Goal: Information Seeking & Learning: Find specific fact

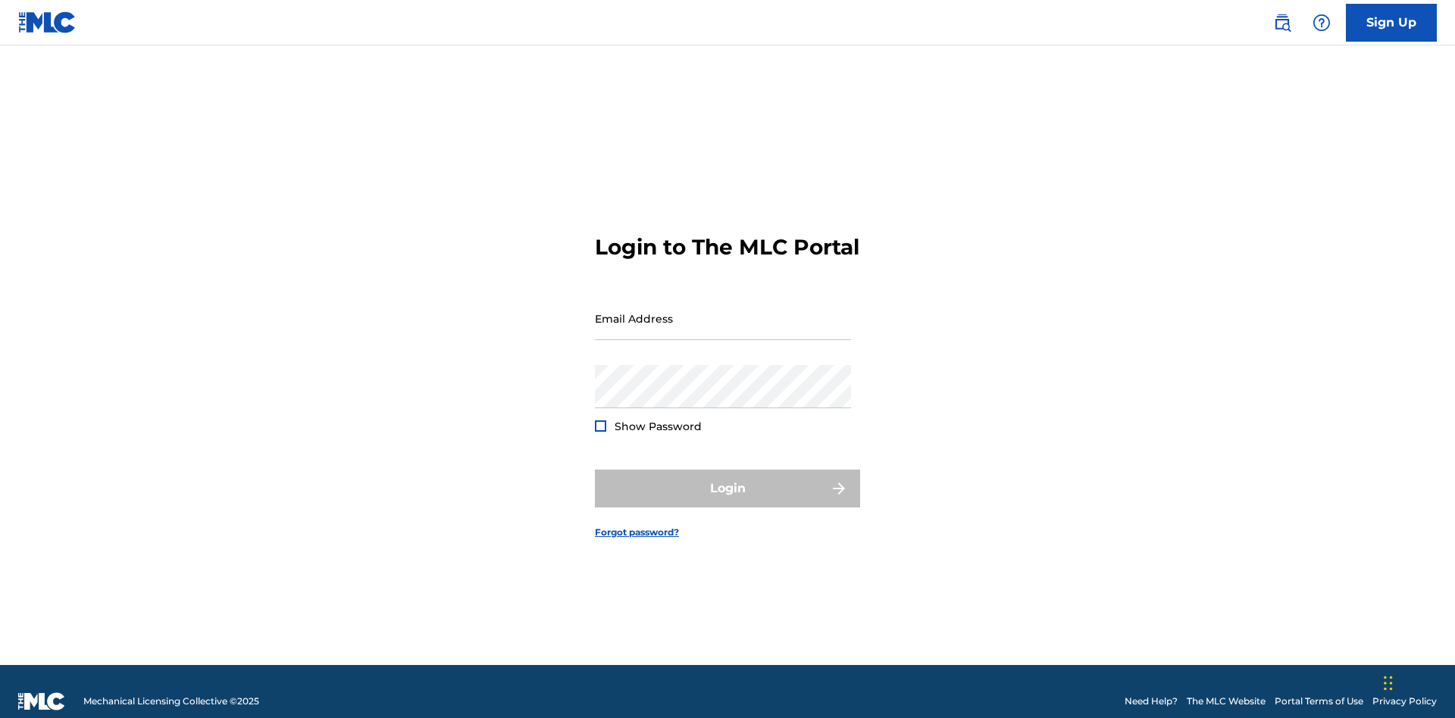
scroll to position [20, 0]
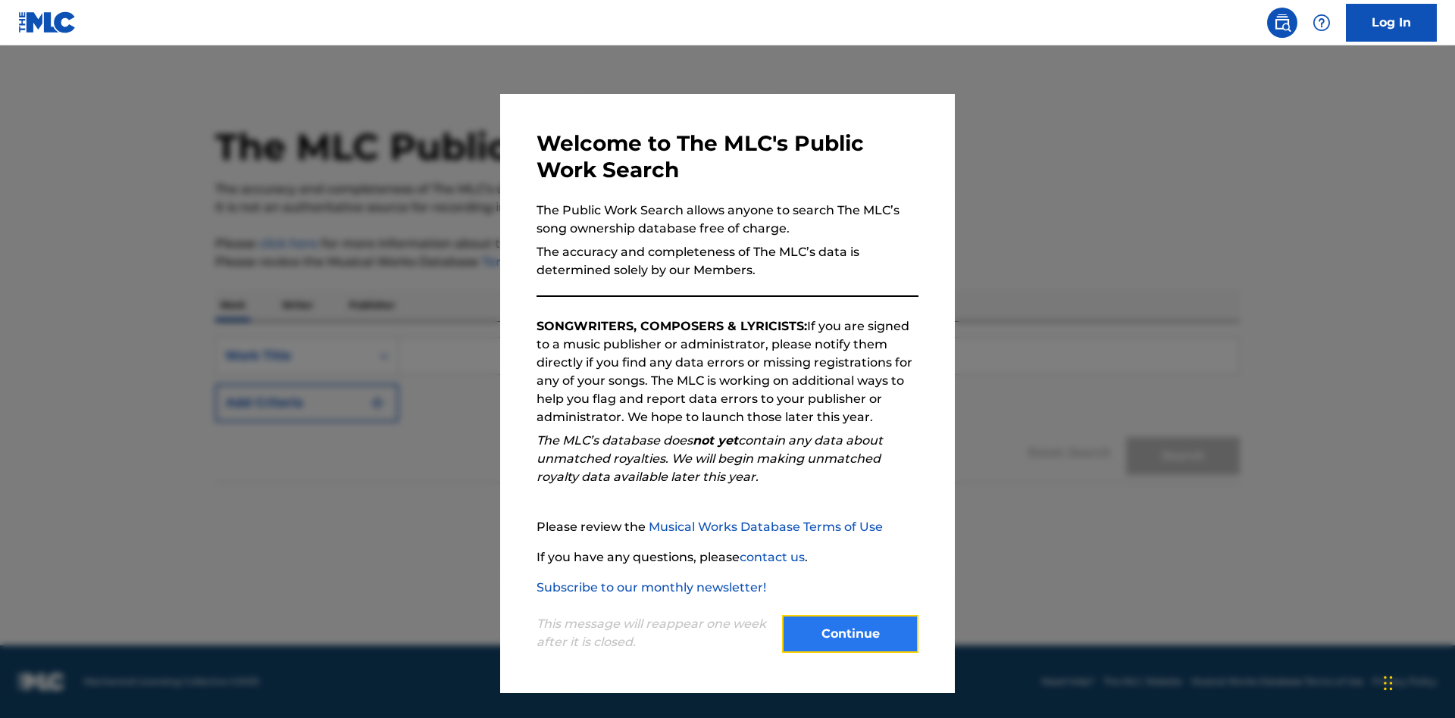
click at [850, 634] on button "Continue" at bounding box center [850, 634] width 136 height 38
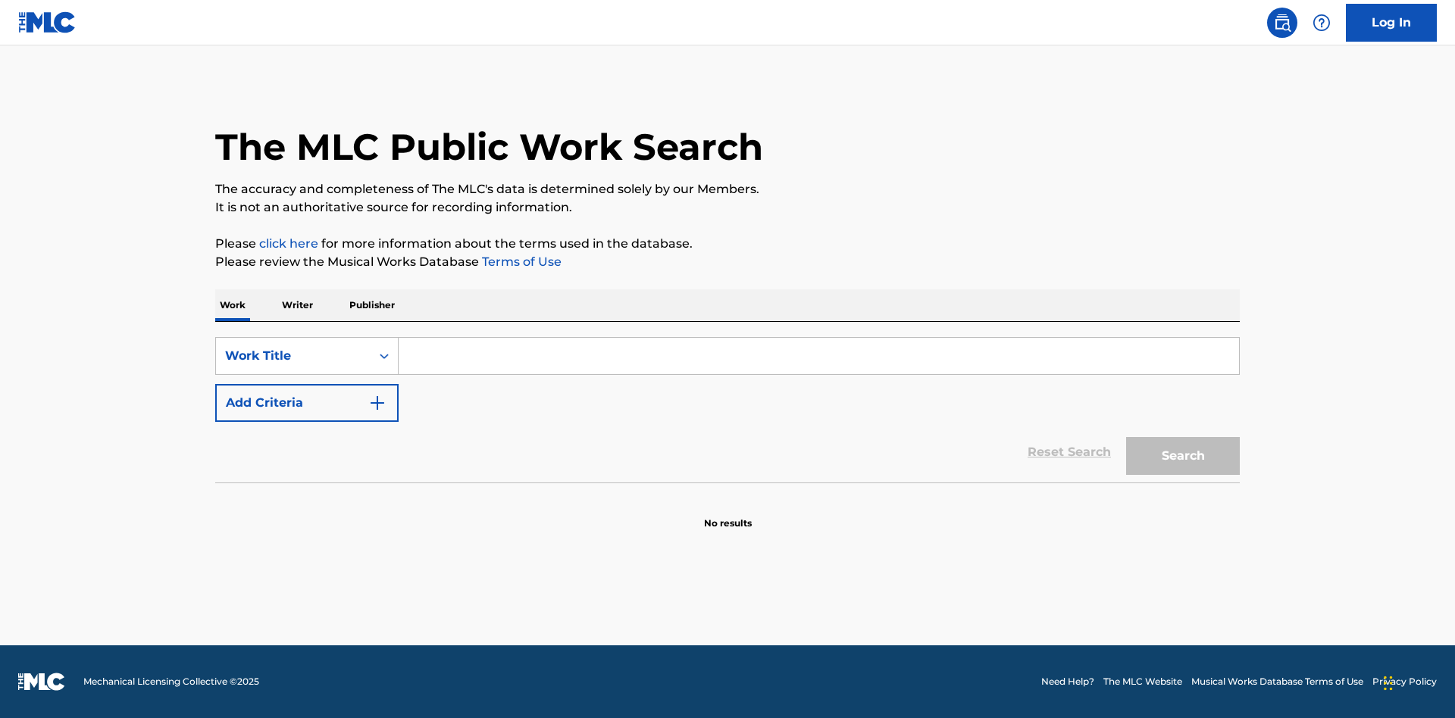
click at [819, 356] on input "Search Form" at bounding box center [819, 356] width 841 height 36
type input "MENEAME"
click at [1183, 456] on button "Search" at bounding box center [1183, 456] width 114 height 38
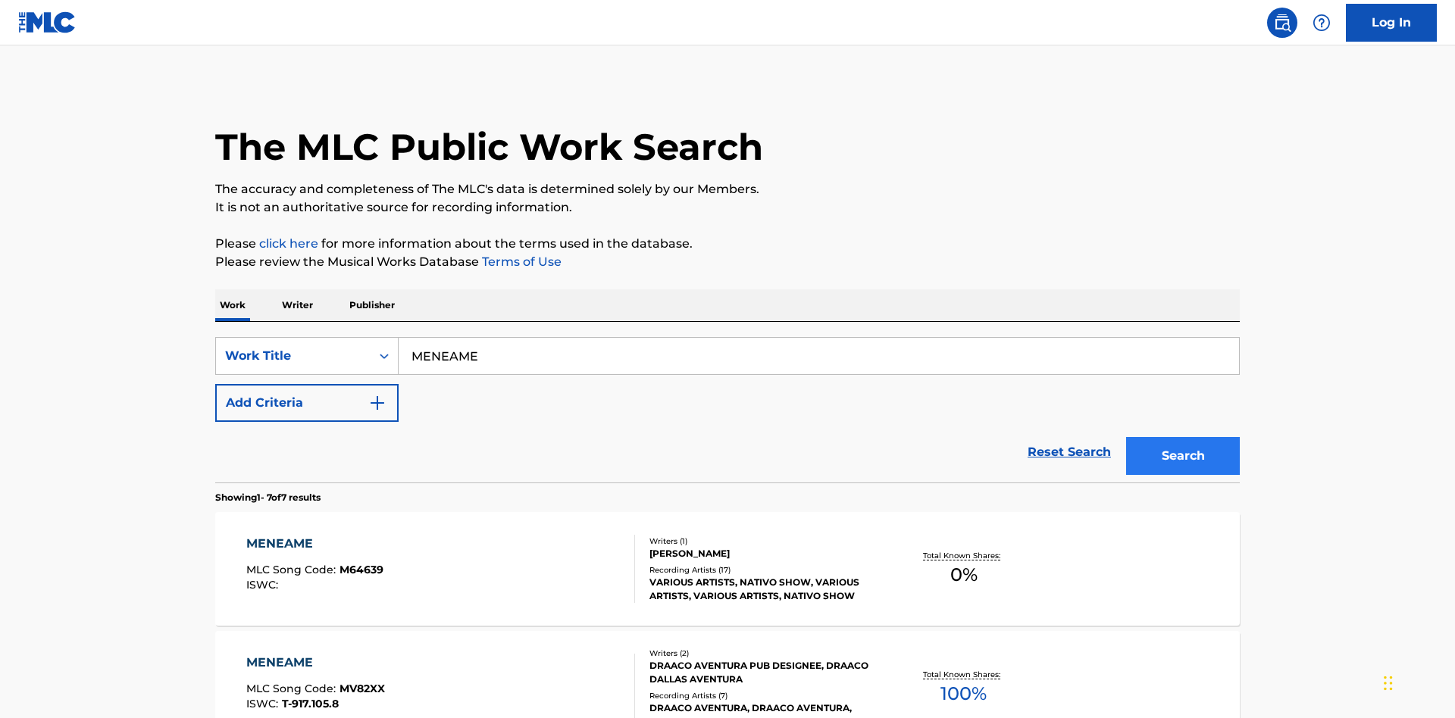
scroll to position [773, 0]
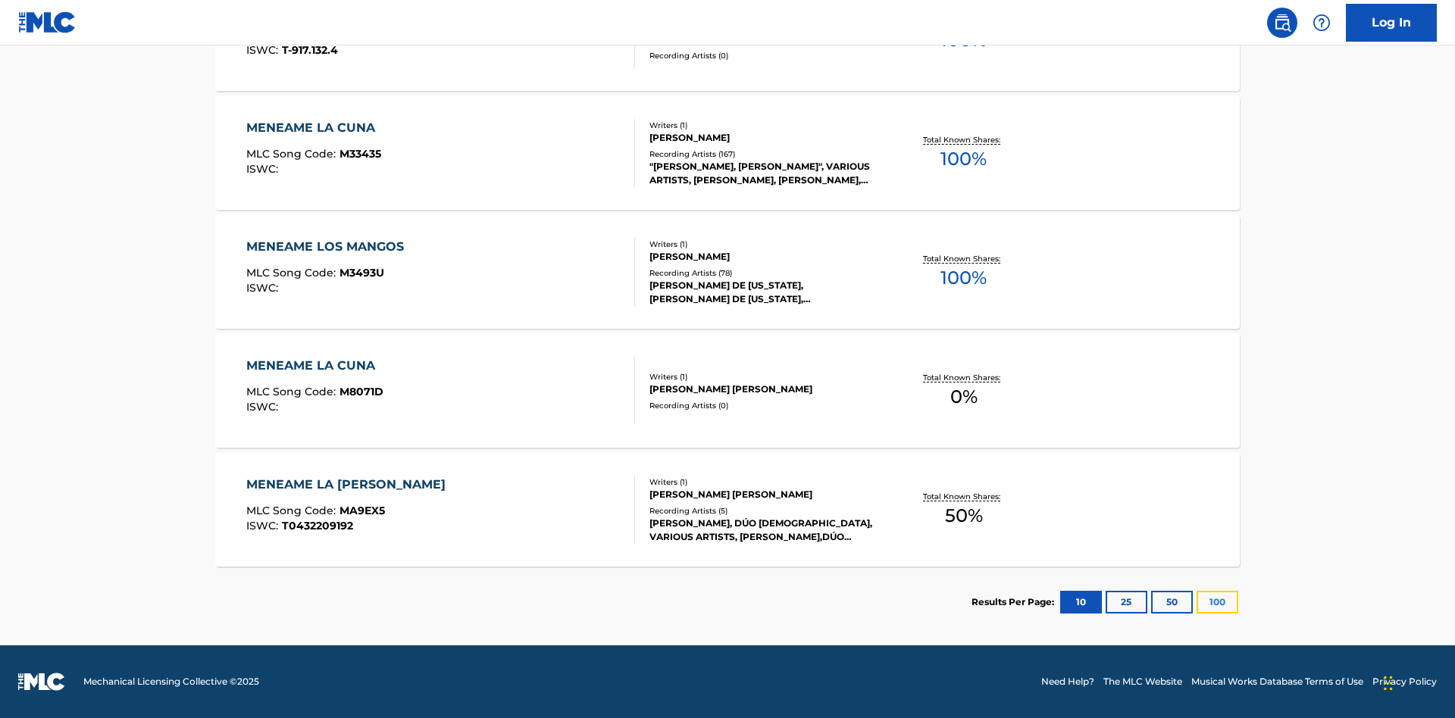
click at [1197, 603] on button "100" at bounding box center [1218, 602] width 42 height 23
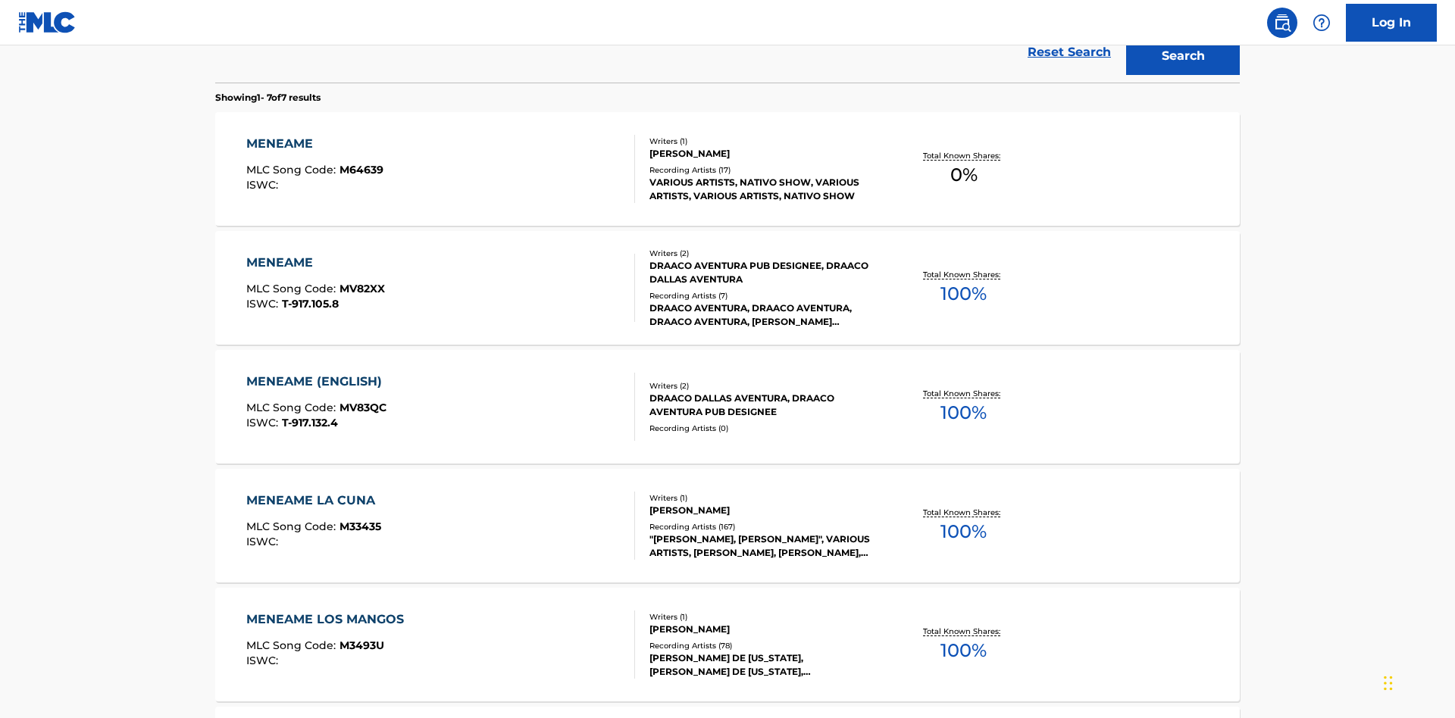
scroll to position [563, 0]
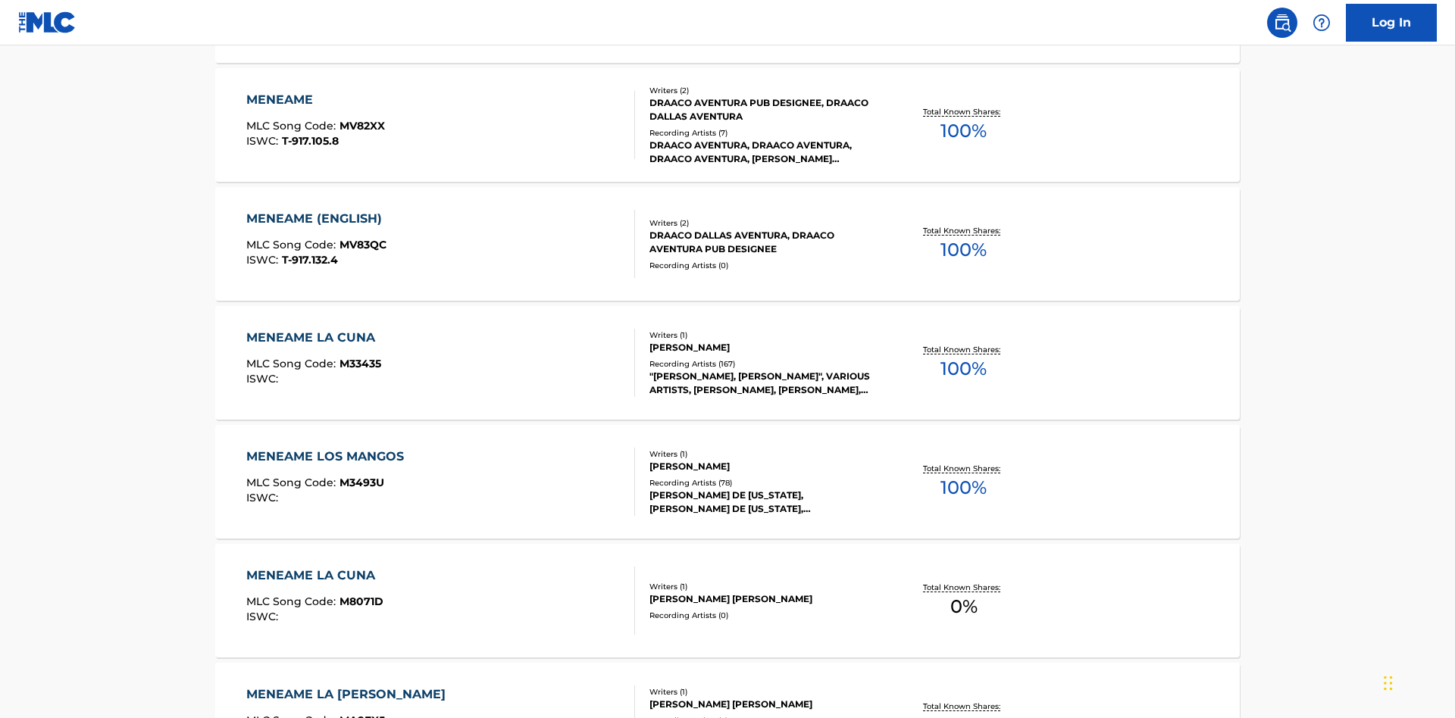
click at [315, 100] on div "MENEAME" at bounding box center [315, 100] width 139 height 18
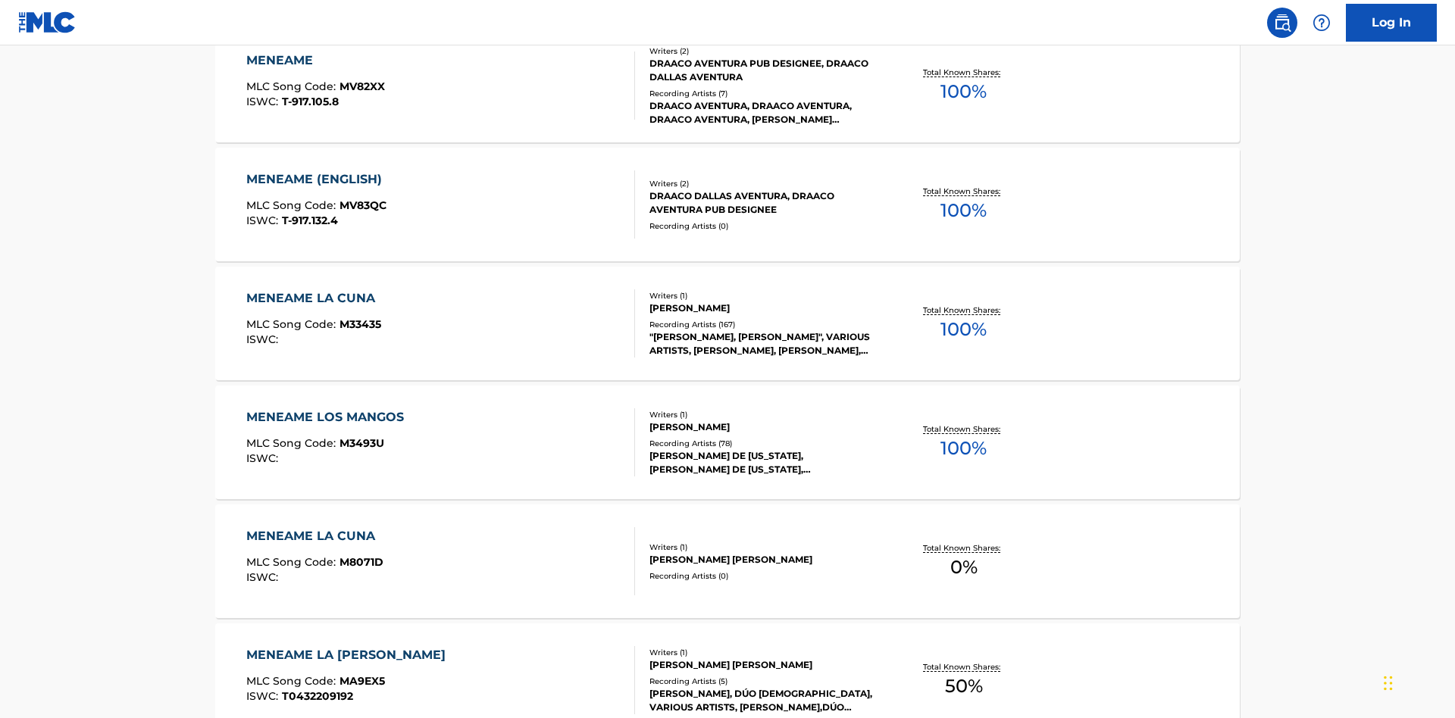
scroll to position [251, 0]
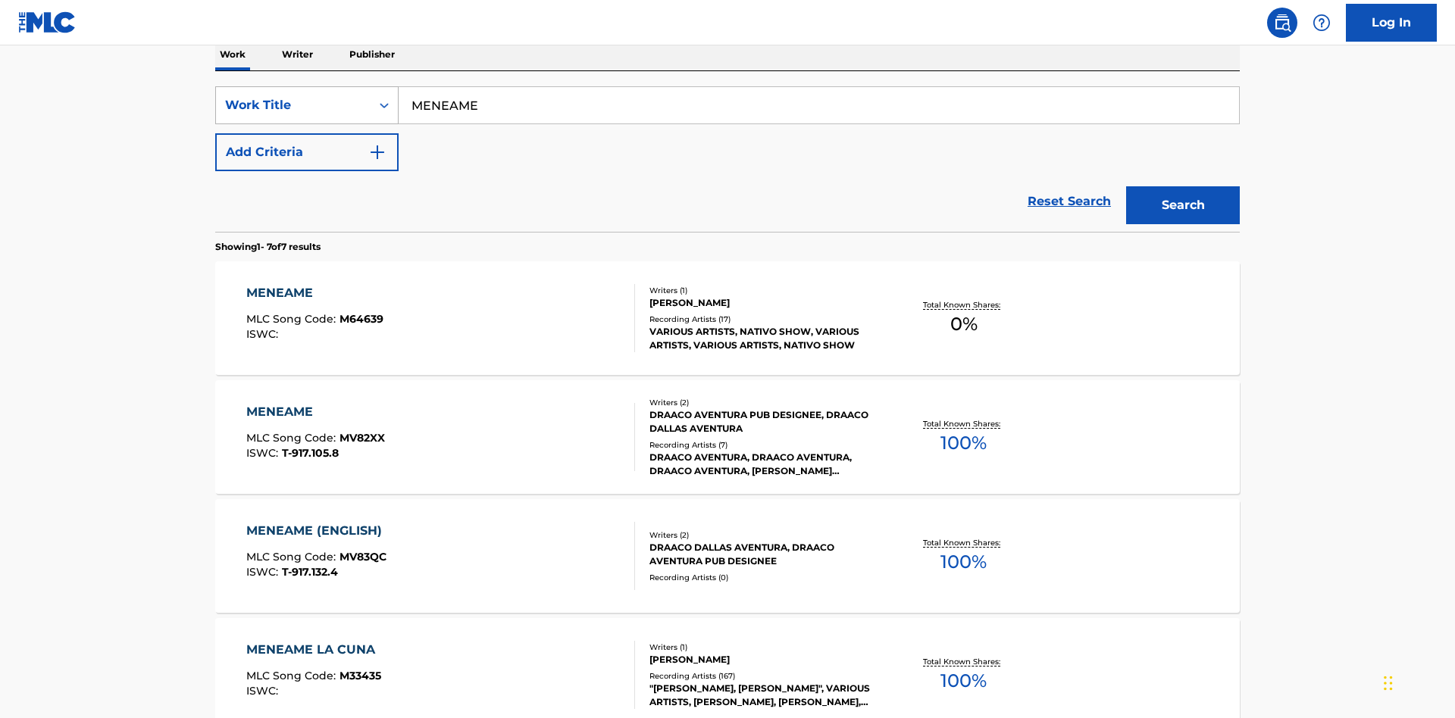
click at [293, 105] on div "Work Title" at bounding box center [293, 105] width 136 height 18
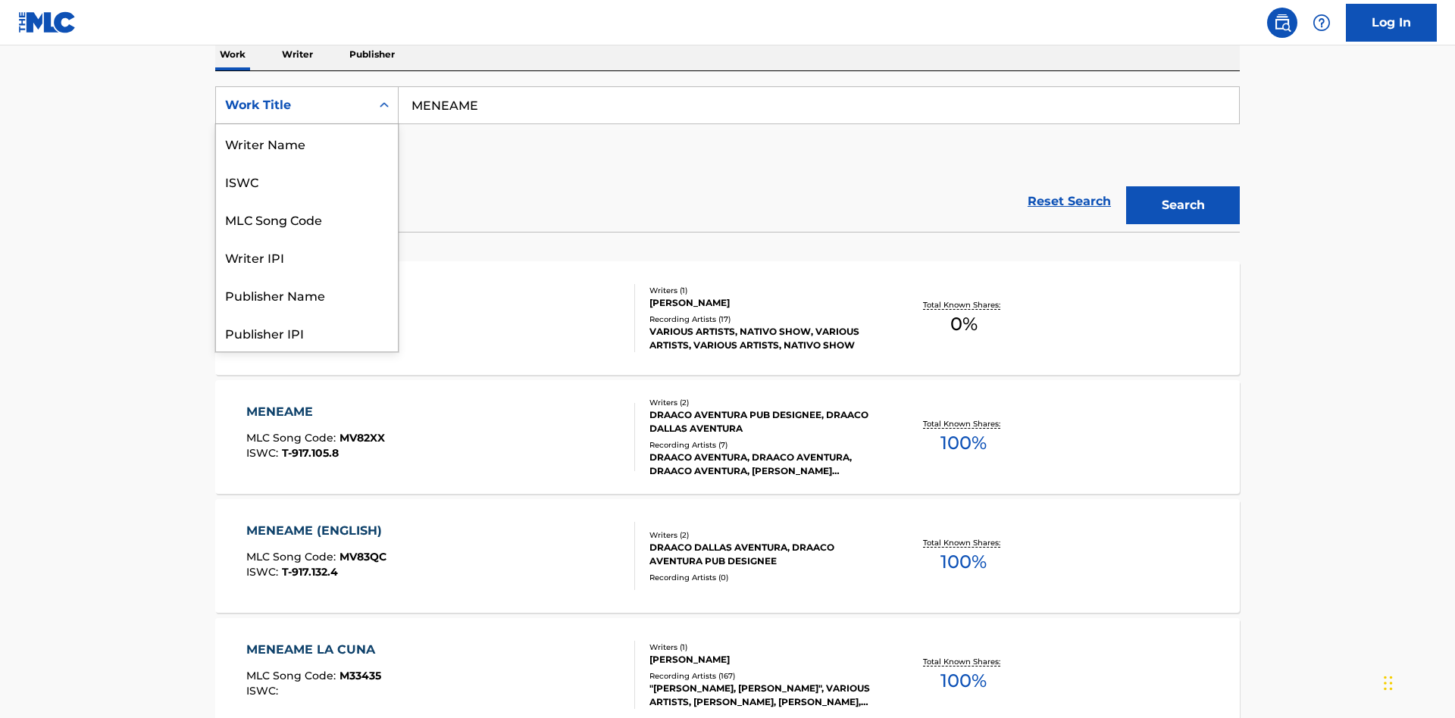
scroll to position [76, 0]
click at [307, 124] on div "ISWC" at bounding box center [307, 105] width 182 height 38
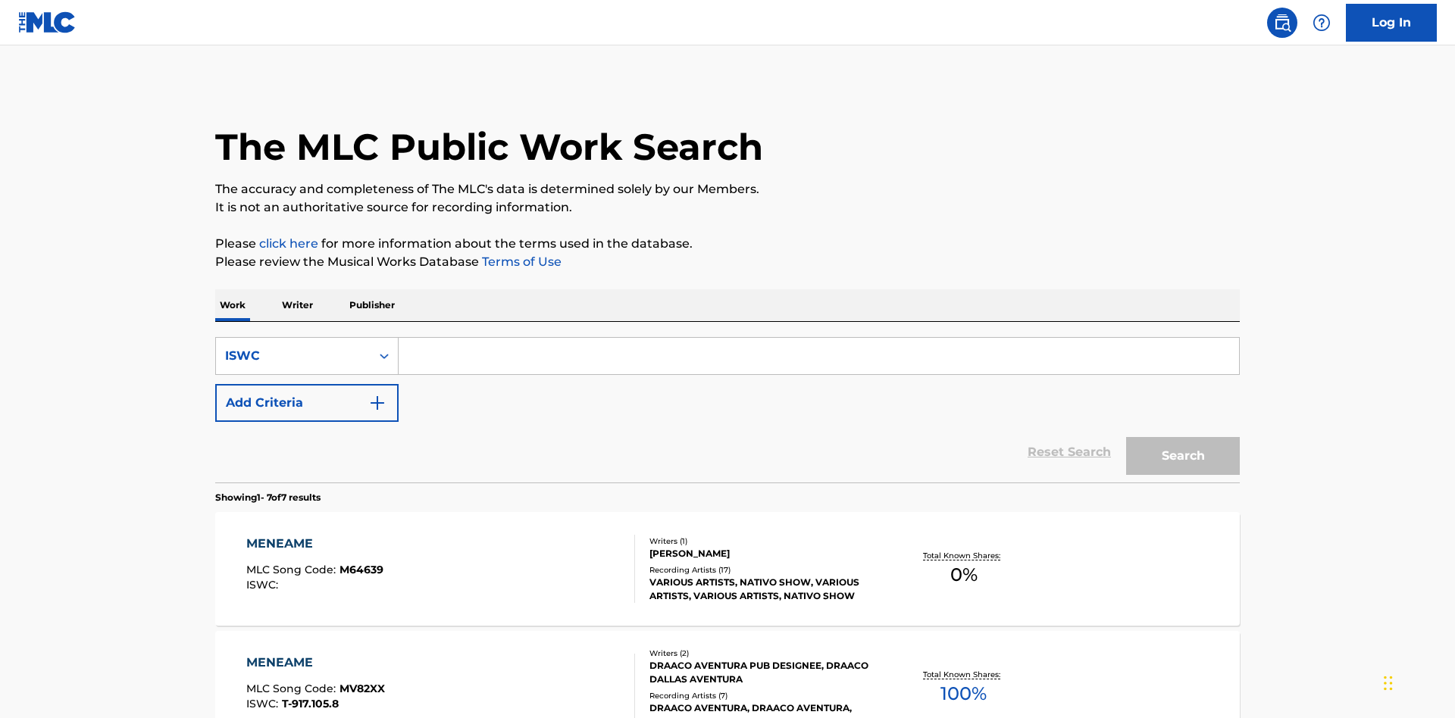
click at [819, 338] on input "Search Form" at bounding box center [819, 356] width 841 height 36
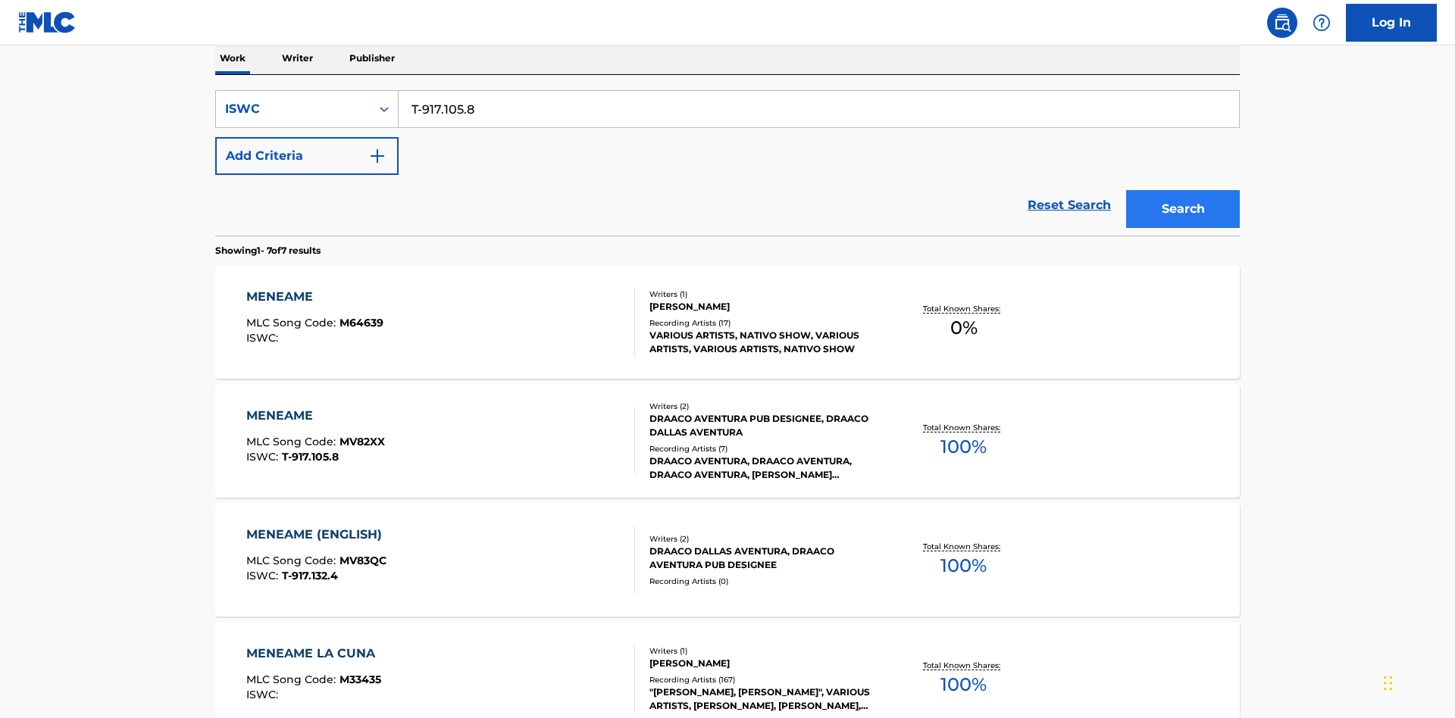
type input "T-917.105.8"
click at [1183, 190] on button "Search" at bounding box center [1183, 209] width 114 height 38
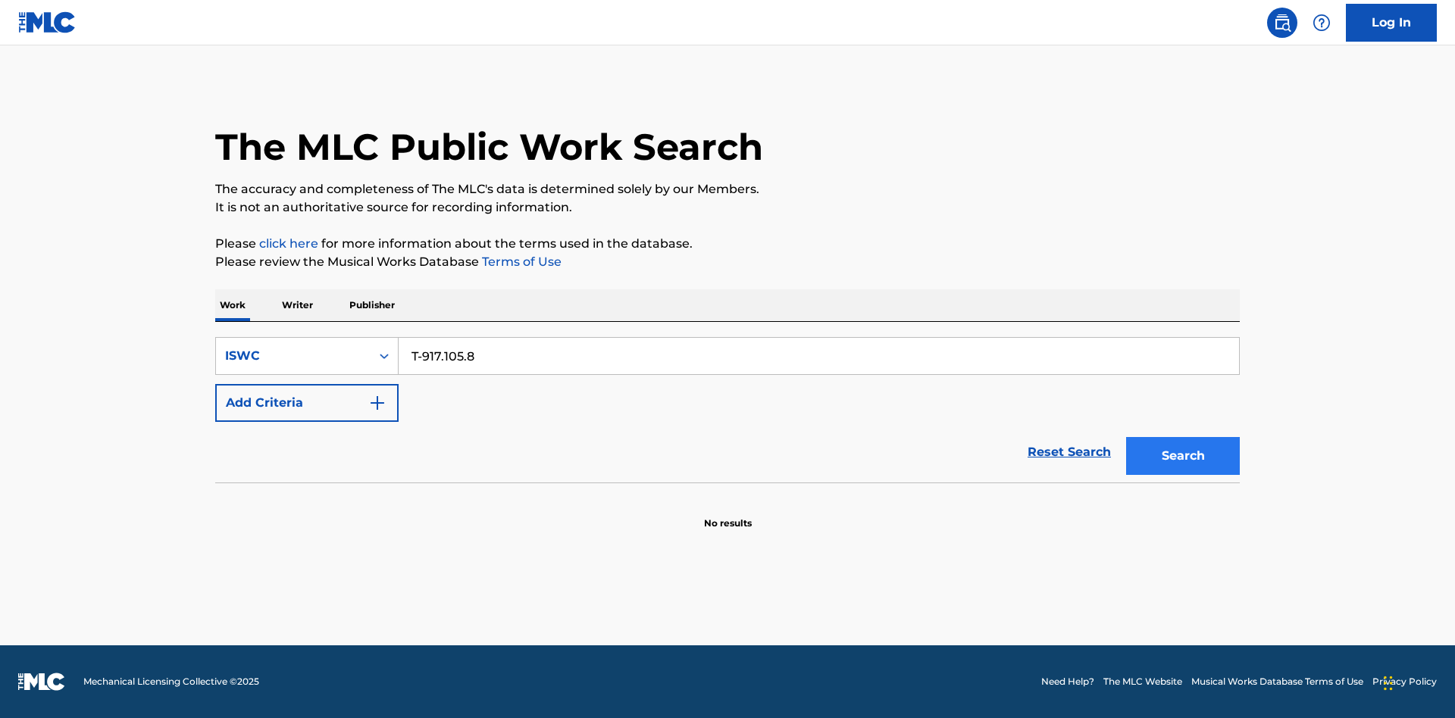
scroll to position [0, 0]
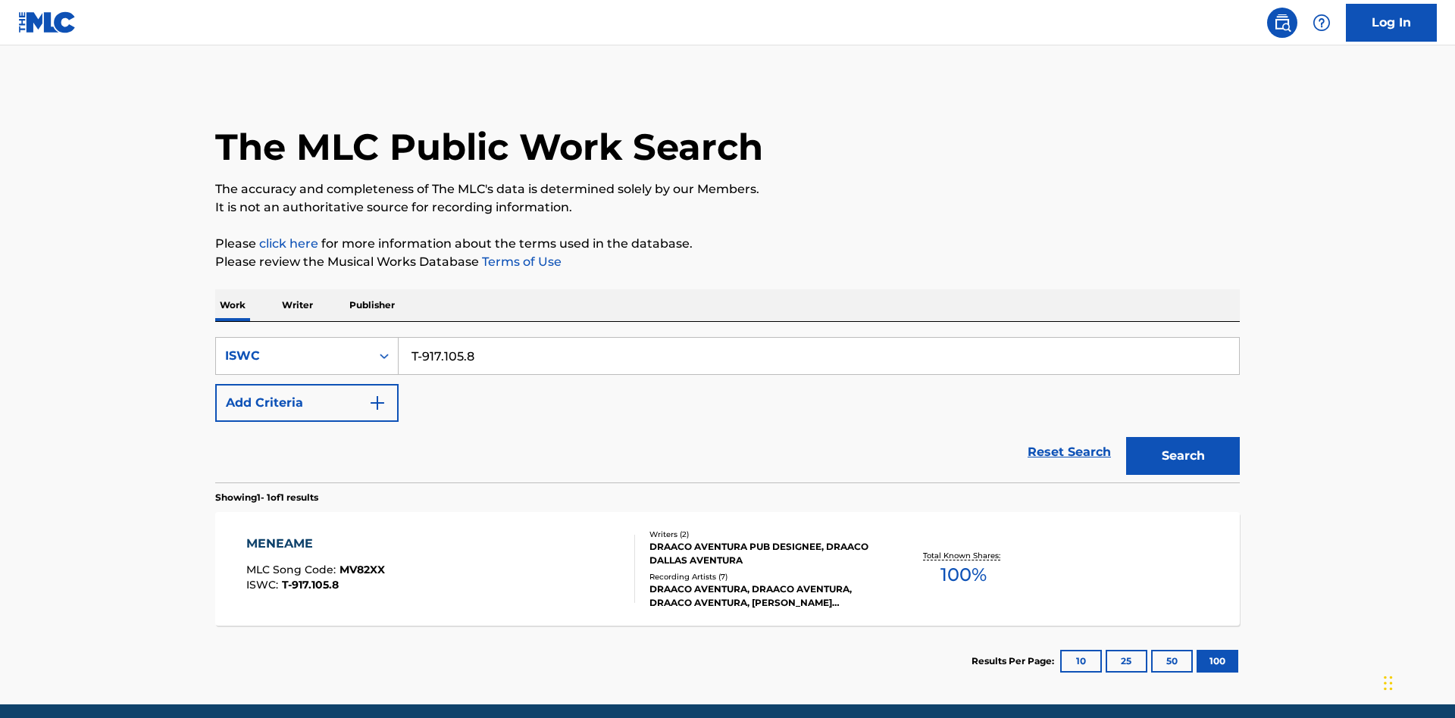
click at [315, 535] on div "MENEAME" at bounding box center [315, 544] width 139 height 18
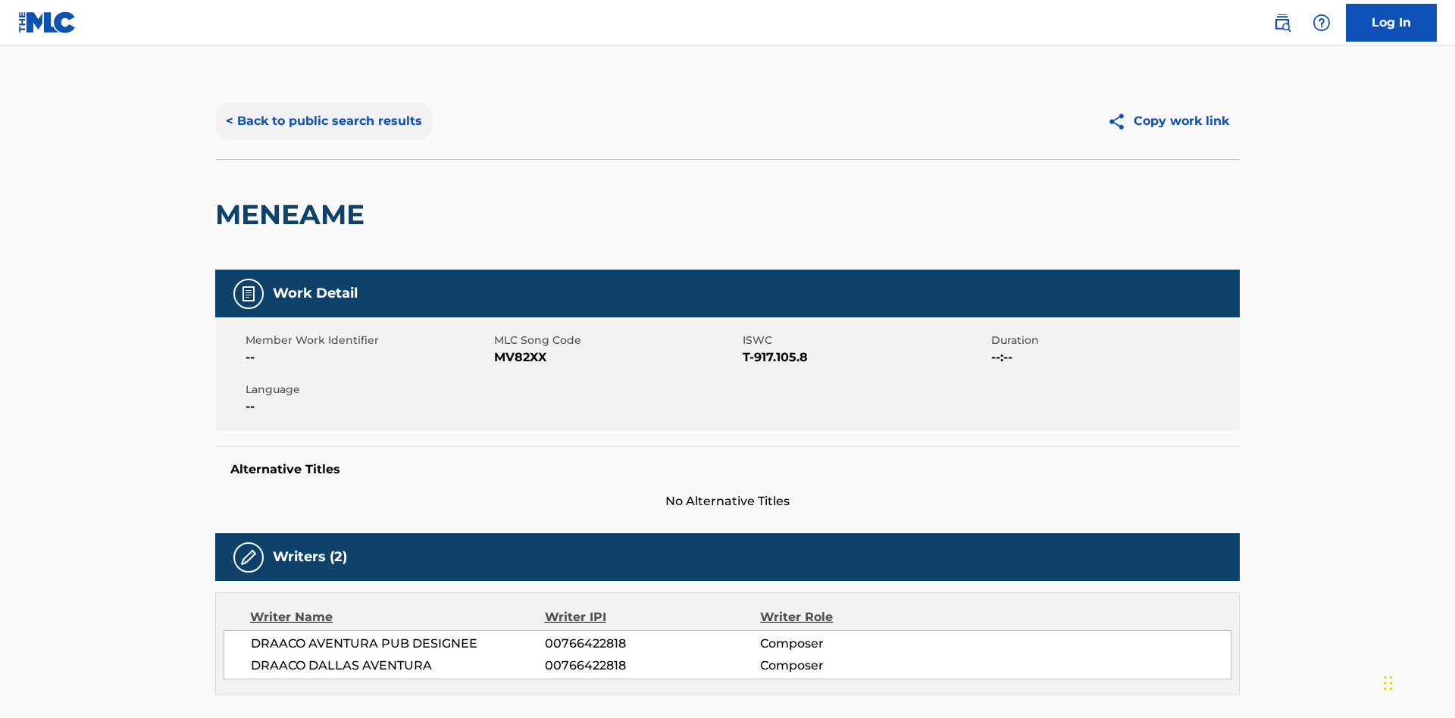
click at [322, 110] on button "< Back to public search results" at bounding box center [324, 121] width 218 height 38
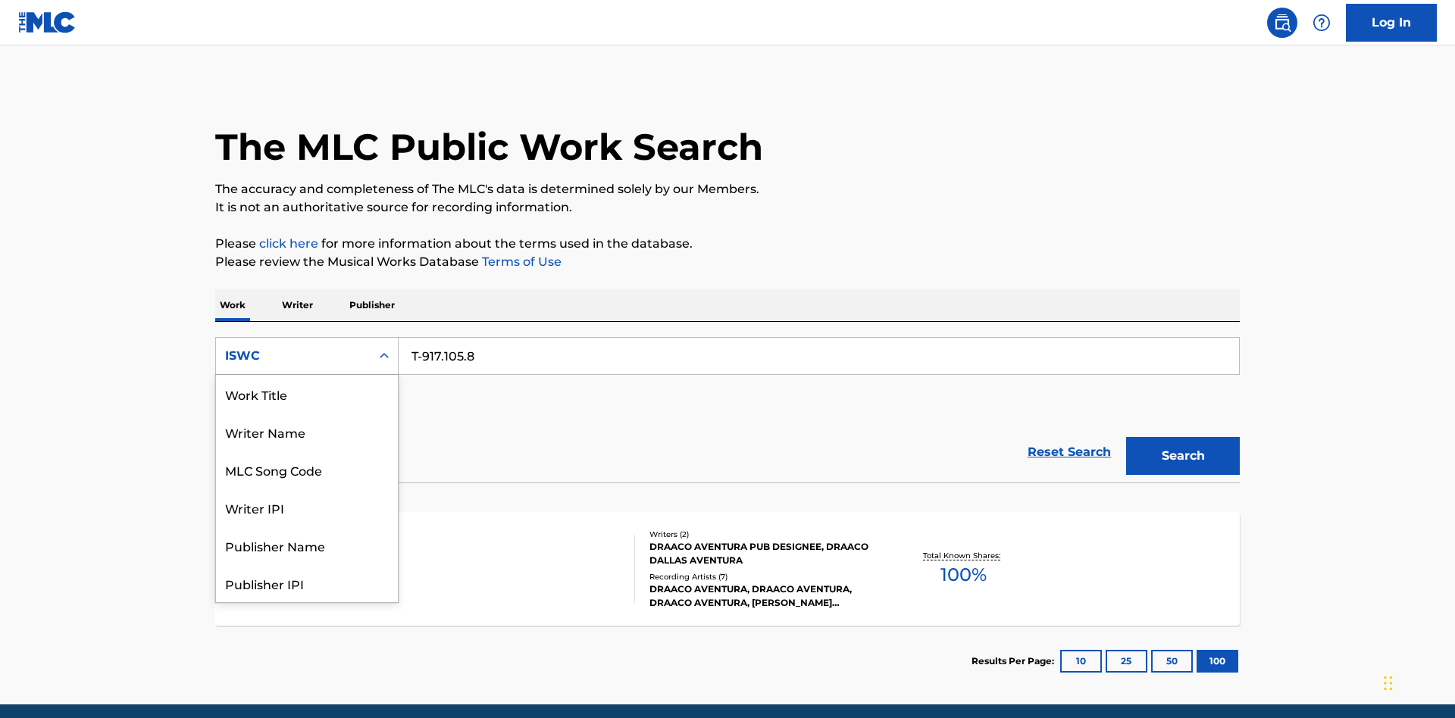
click at [307, 451] on div "MLC Song Code" at bounding box center [307, 470] width 182 height 38
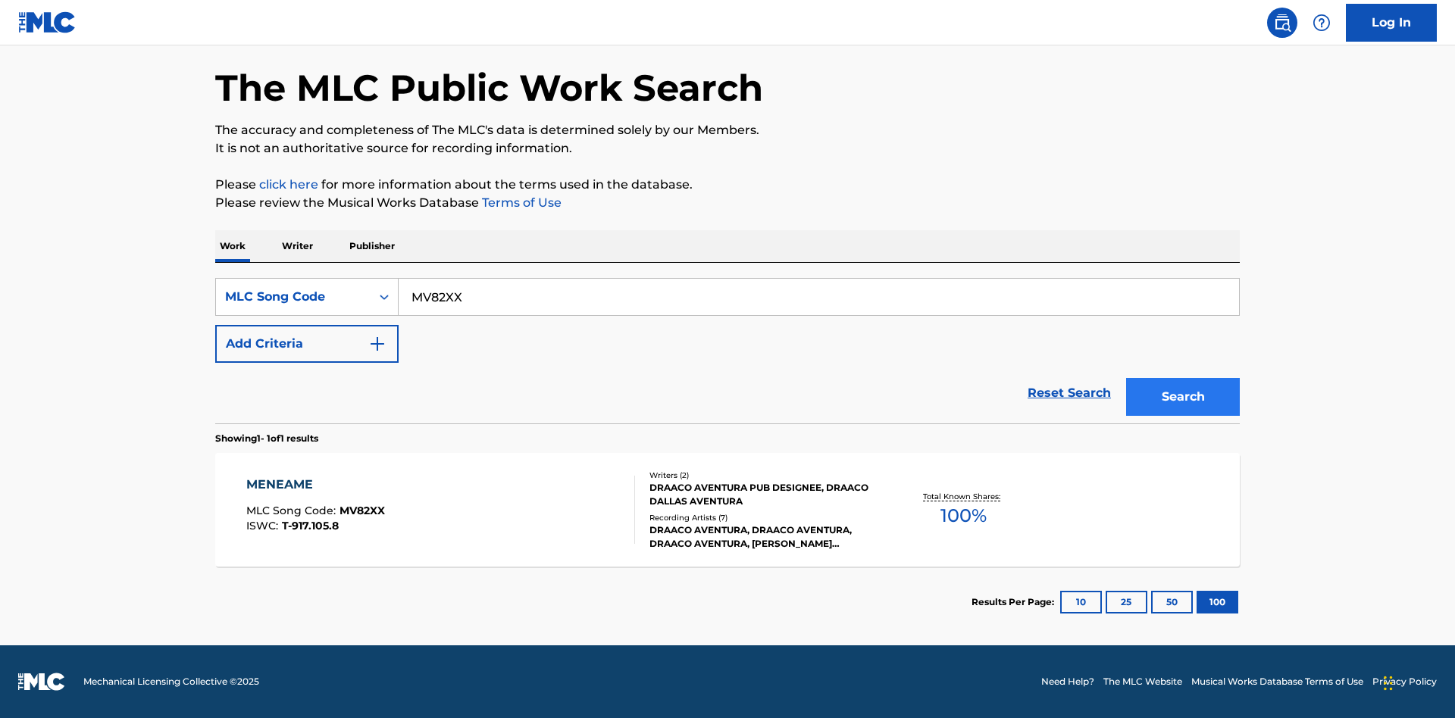
type input "MV82XX"
click at [1183, 397] on button "Search" at bounding box center [1183, 397] width 114 height 38
click at [315, 485] on div "MENEAME" at bounding box center [315, 485] width 139 height 18
click at [293, 297] on div "MLC Song Code" at bounding box center [293, 297] width 136 height 18
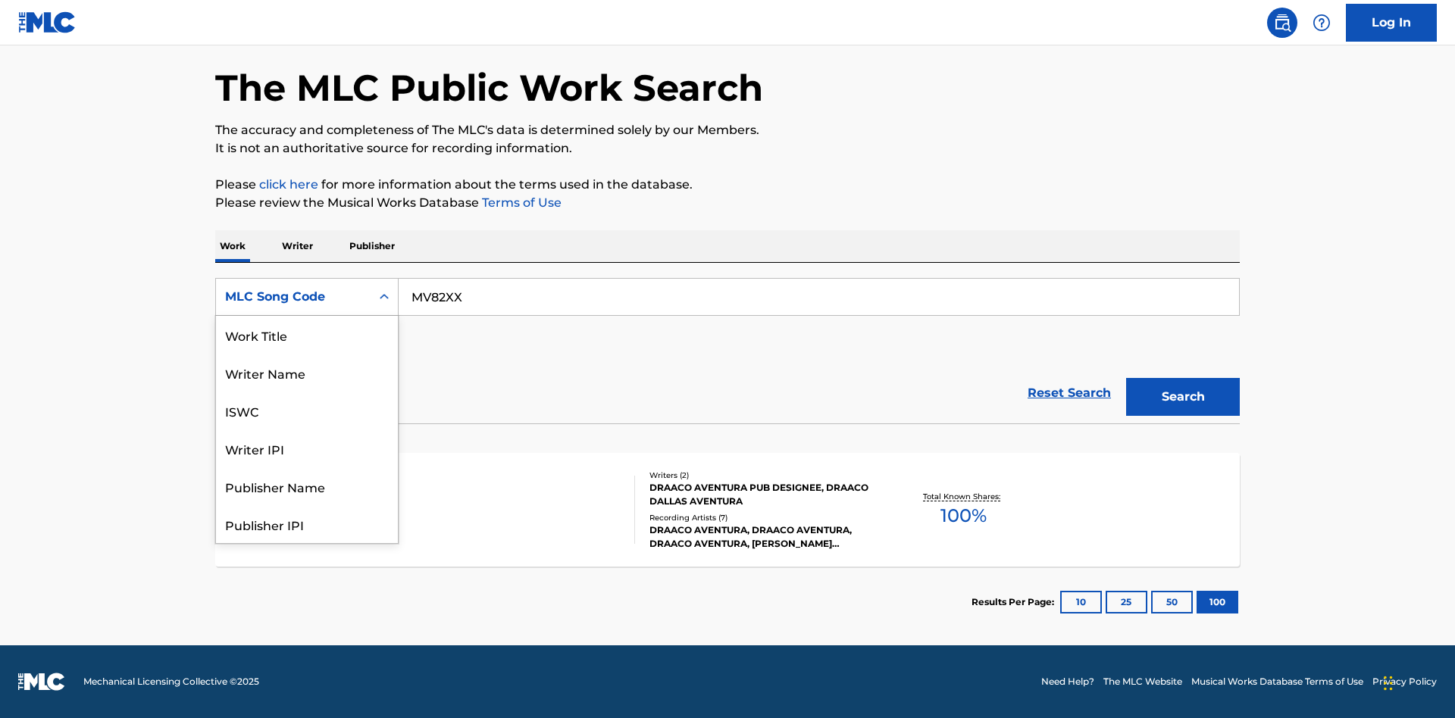
click at [307, 392] on div "Writer Name" at bounding box center [307, 373] width 182 height 38
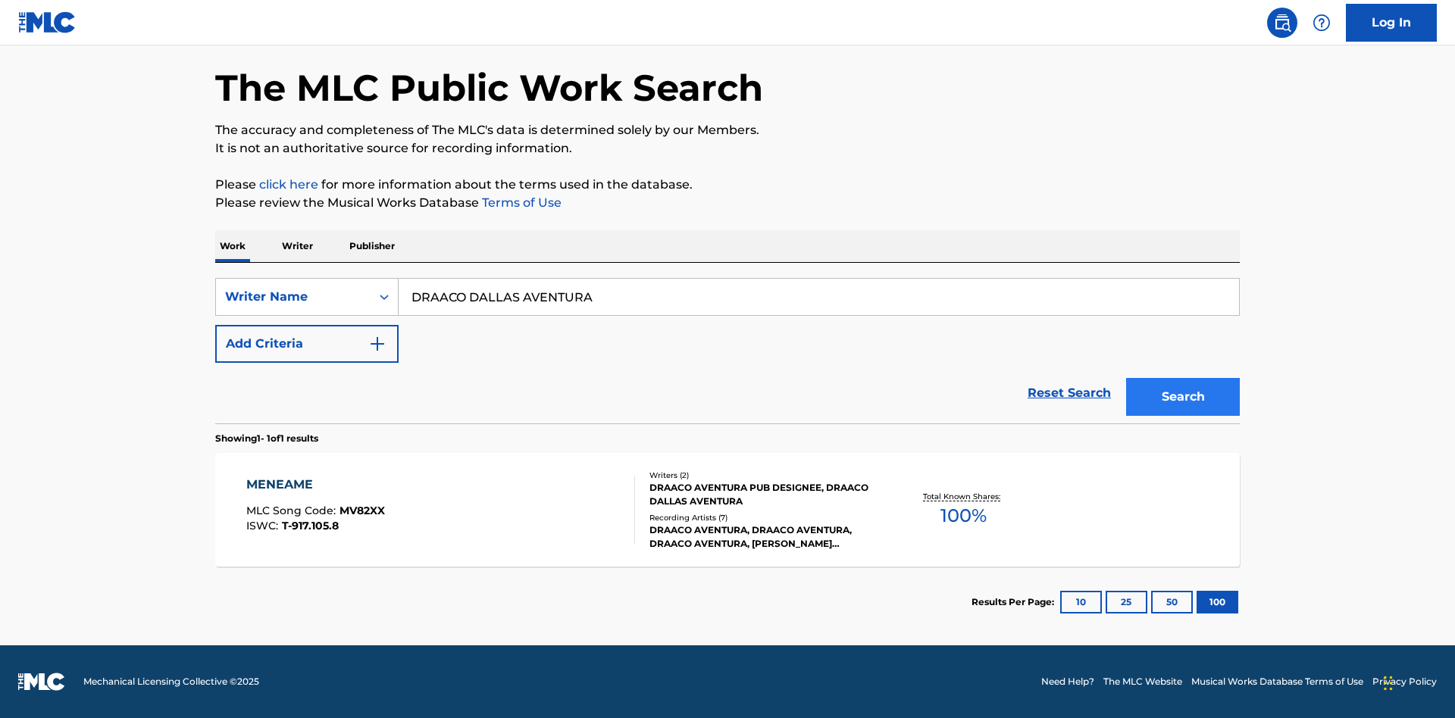
type input "DRAACO DALLAS AVENTURA"
click at [1183, 397] on button "Search" at bounding box center [1183, 397] width 114 height 38
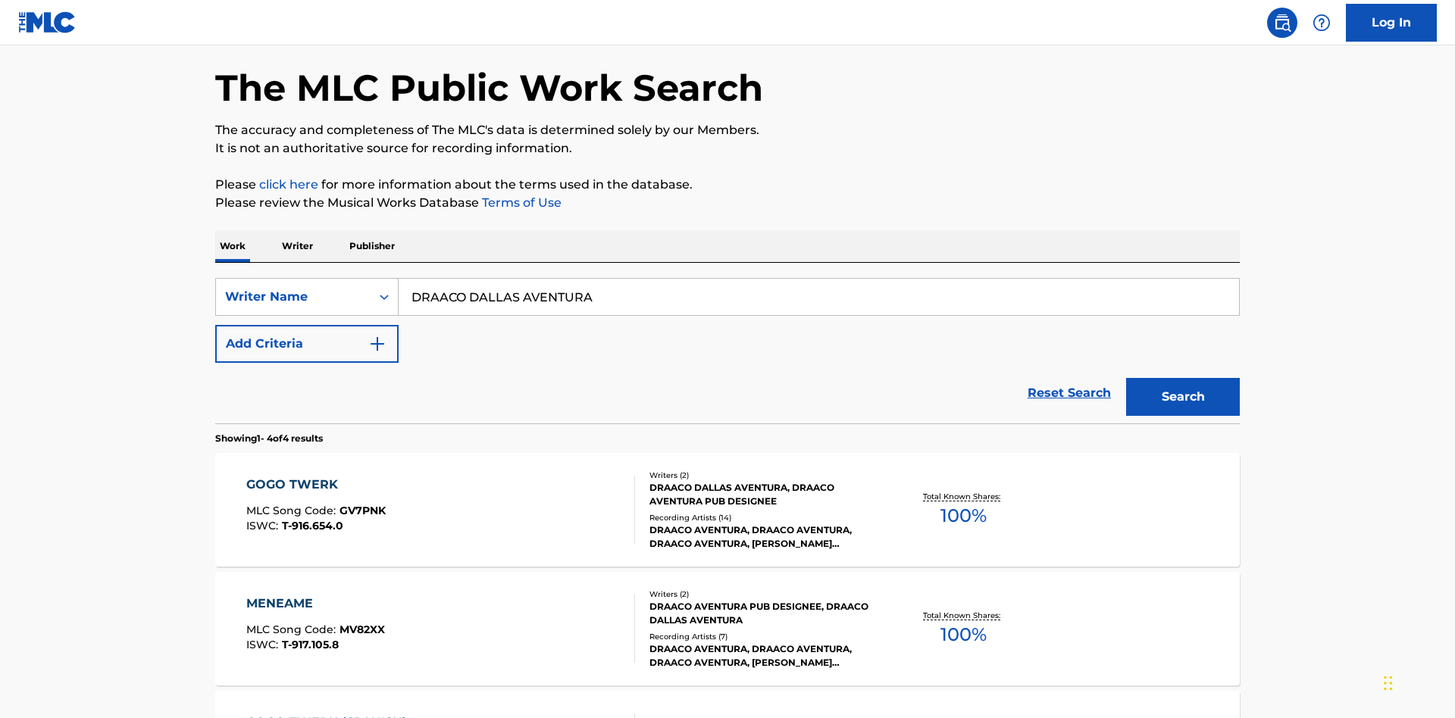
click at [315, 595] on div "MENEAME" at bounding box center [315, 604] width 139 height 18
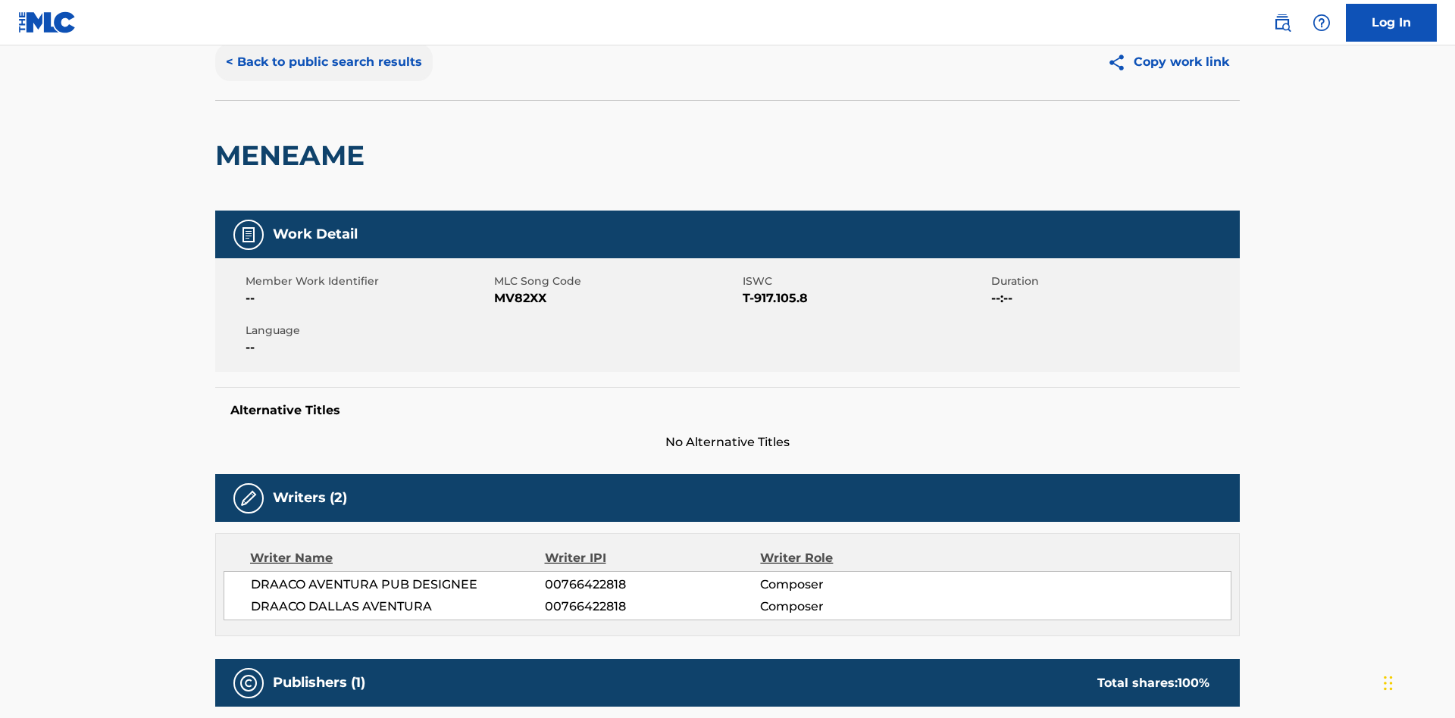
click at [322, 81] on button "< Back to public search results" at bounding box center [324, 62] width 218 height 38
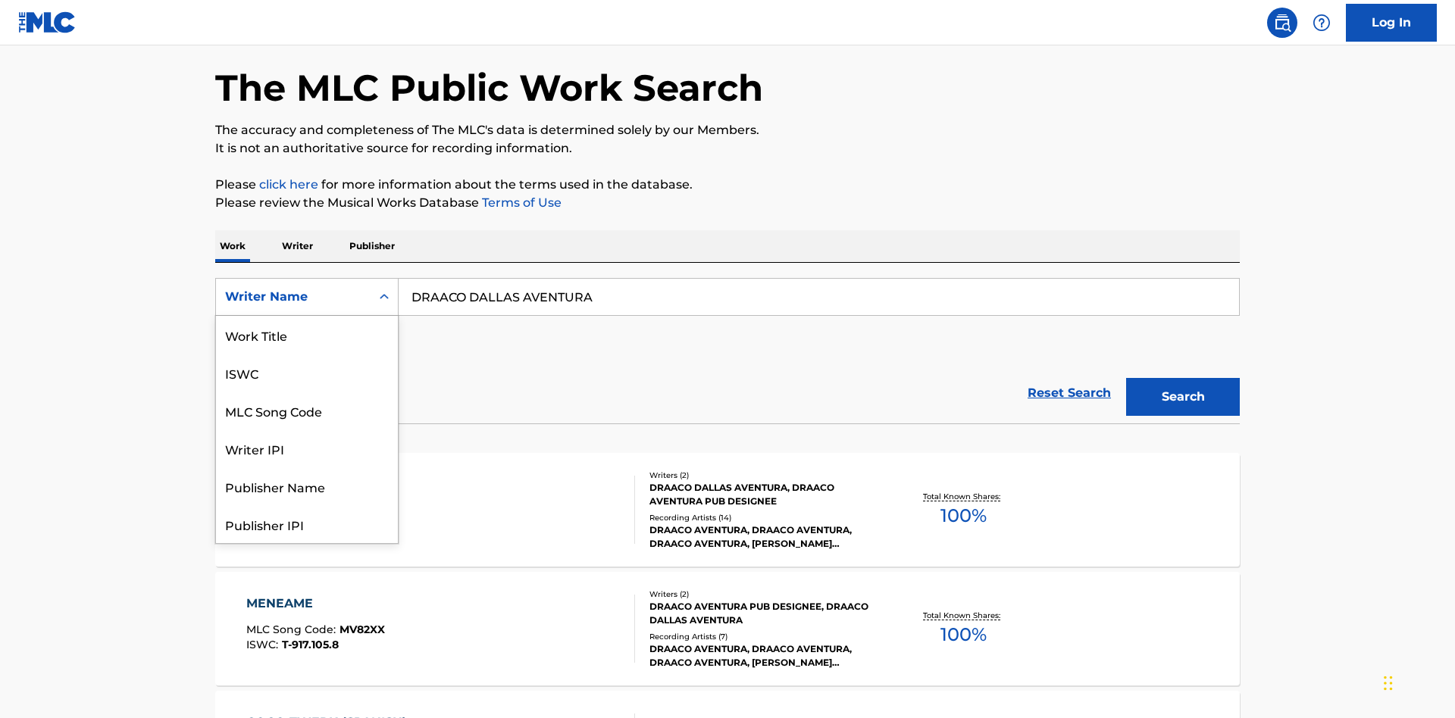
click at [307, 430] on div "Writer IPI" at bounding box center [307, 449] width 182 height 38
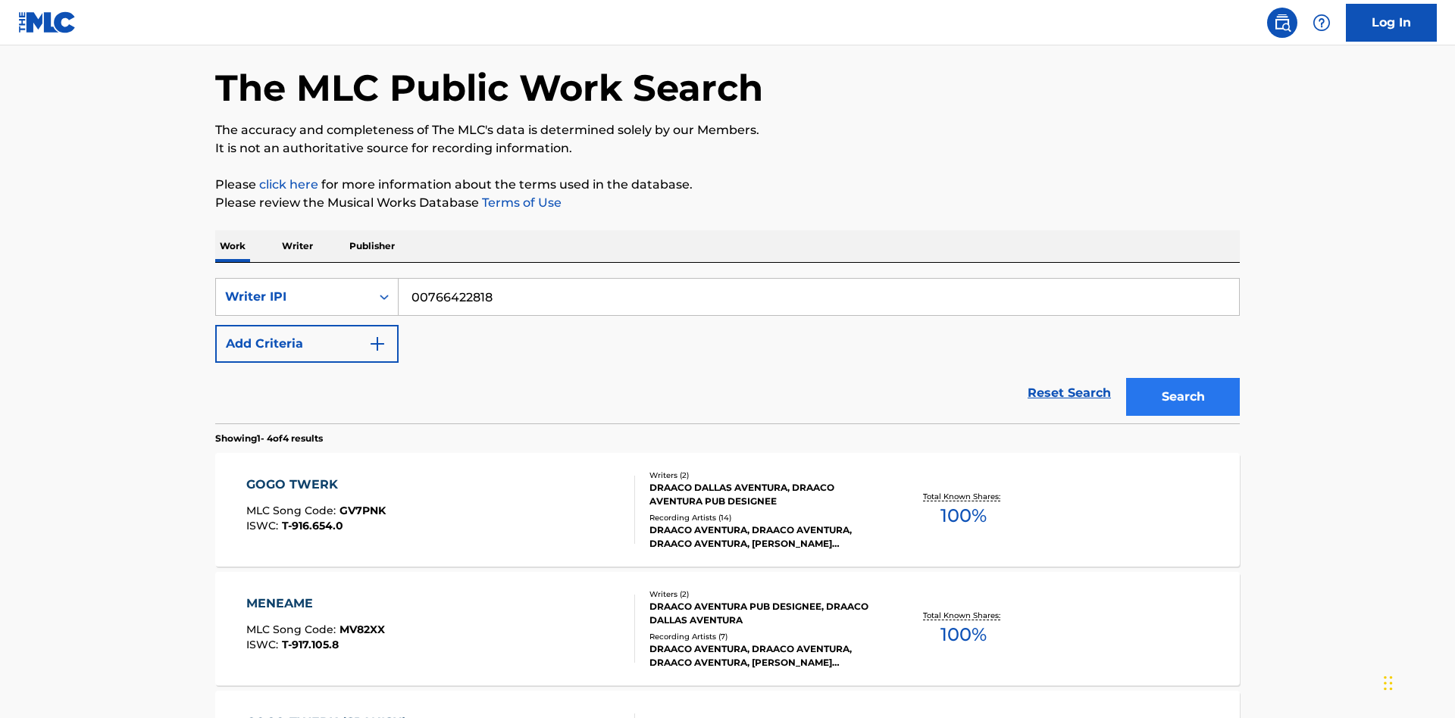
type input "00766422818"
click at [1183, 378] on button "Search" at bounding box center [1183, 397] width 114 height 38
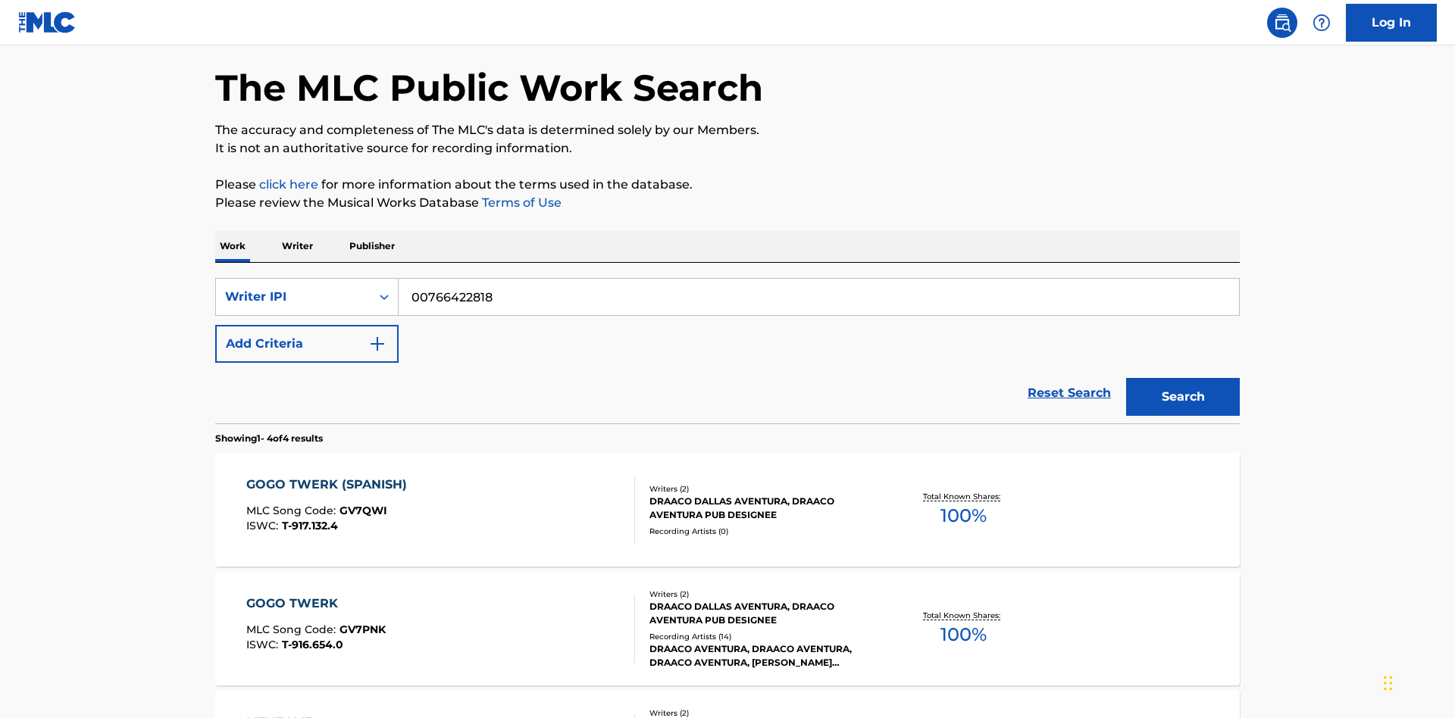
click at [315, 714] on div "MENEAME" at bounding box center [315, 723] width 139 height 18
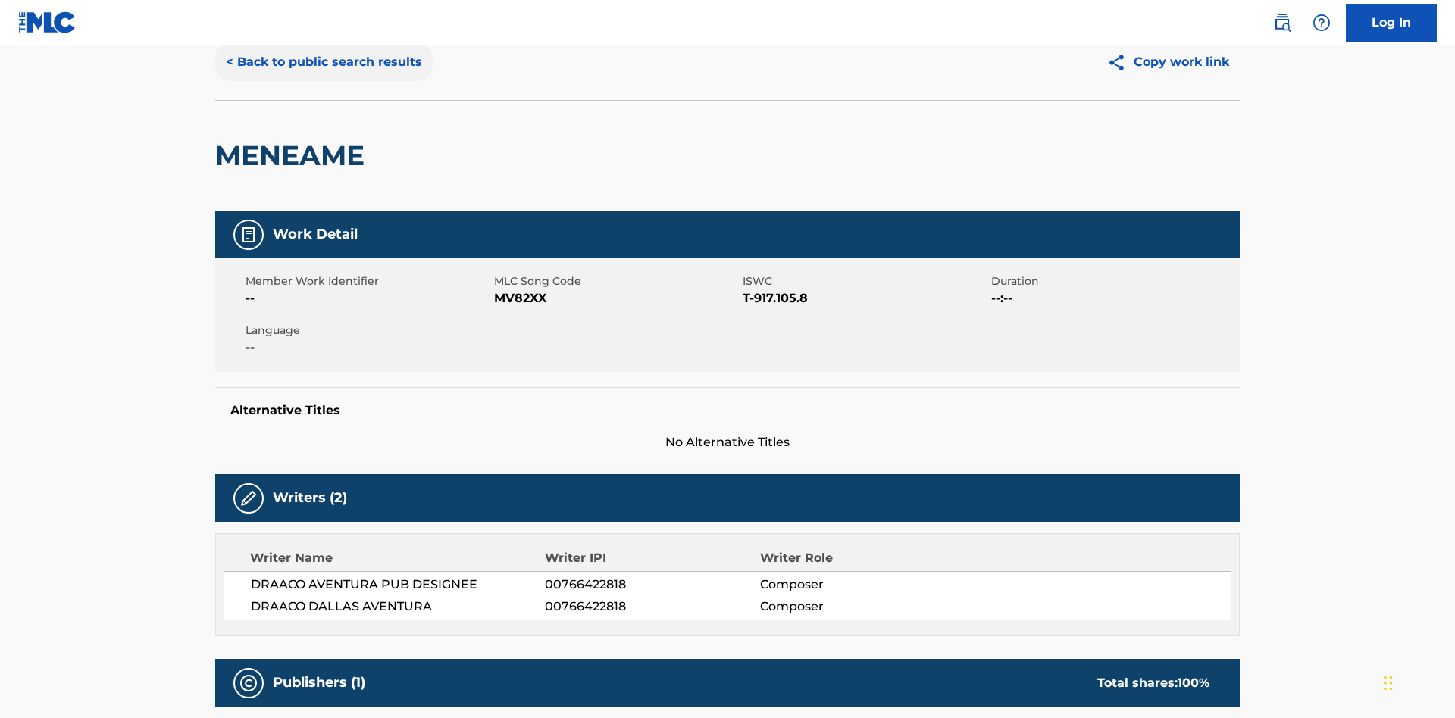
click at [322, 81] on button "< Back to public search results" at bounding box center [324, 62] width 218 height 38
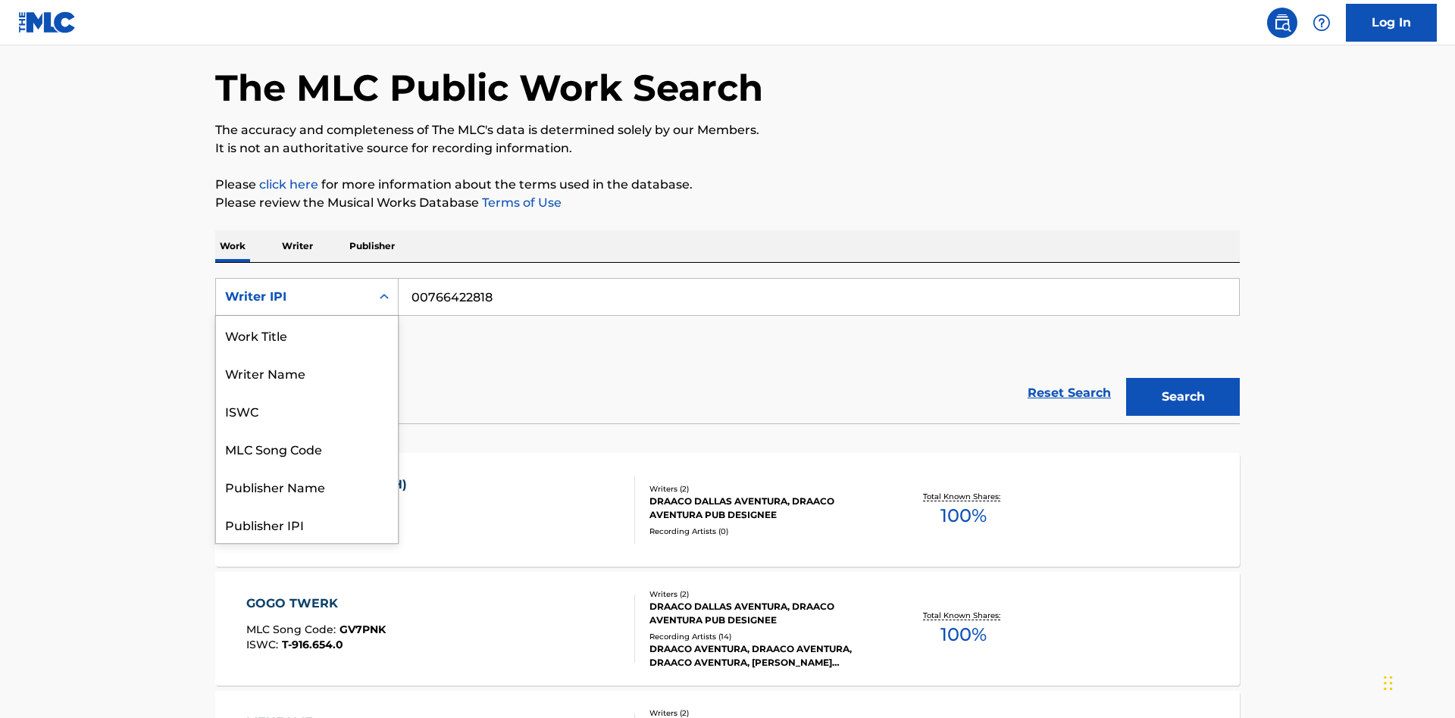
click at [307, 468] on div "Publisher Name" at bounding box center [307, 487] width 182 height 38
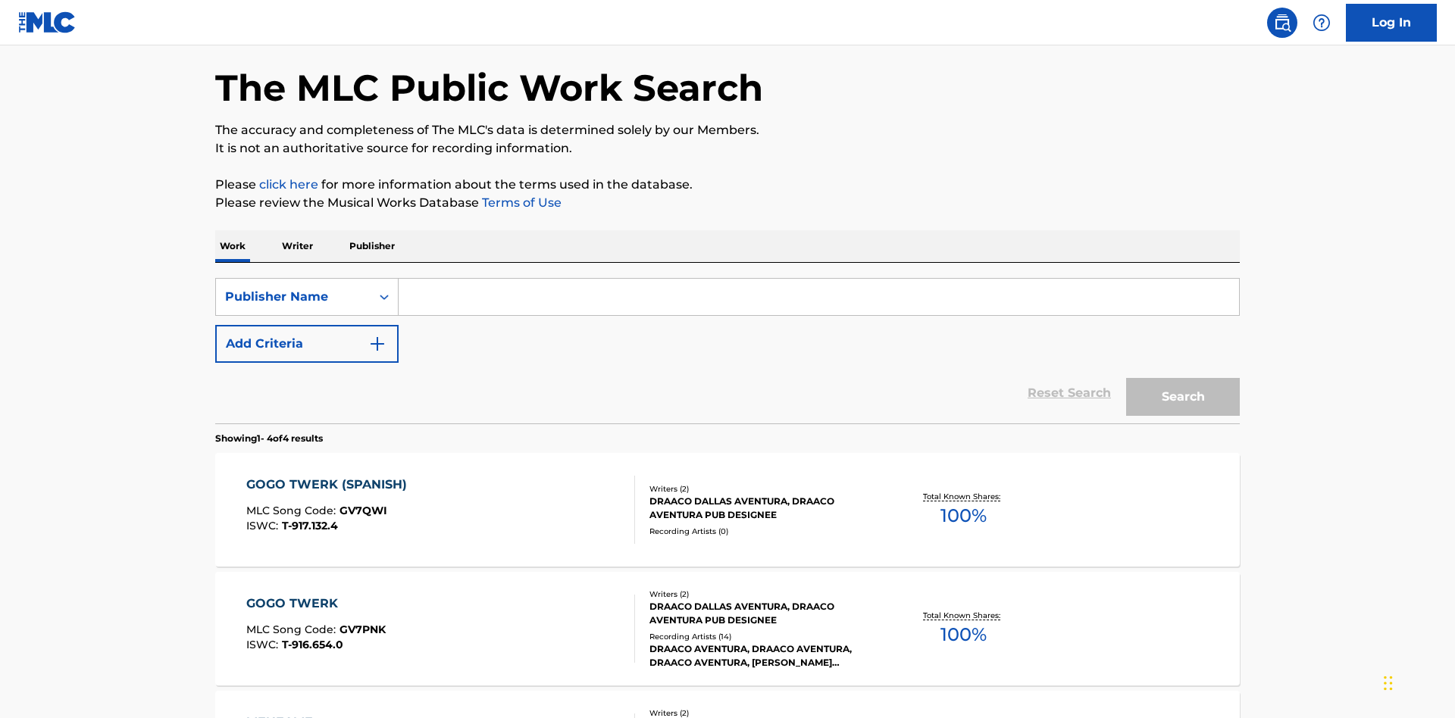
click at [819, 279] on input "Search Form" at bounding box center [819, 297] width 841 height 36
type input "DRAACO AVENTURA PUB DESIGNEE"
click at [1183, 378] on button "Search" at bounding box center [1183, 397] width 114 height 38
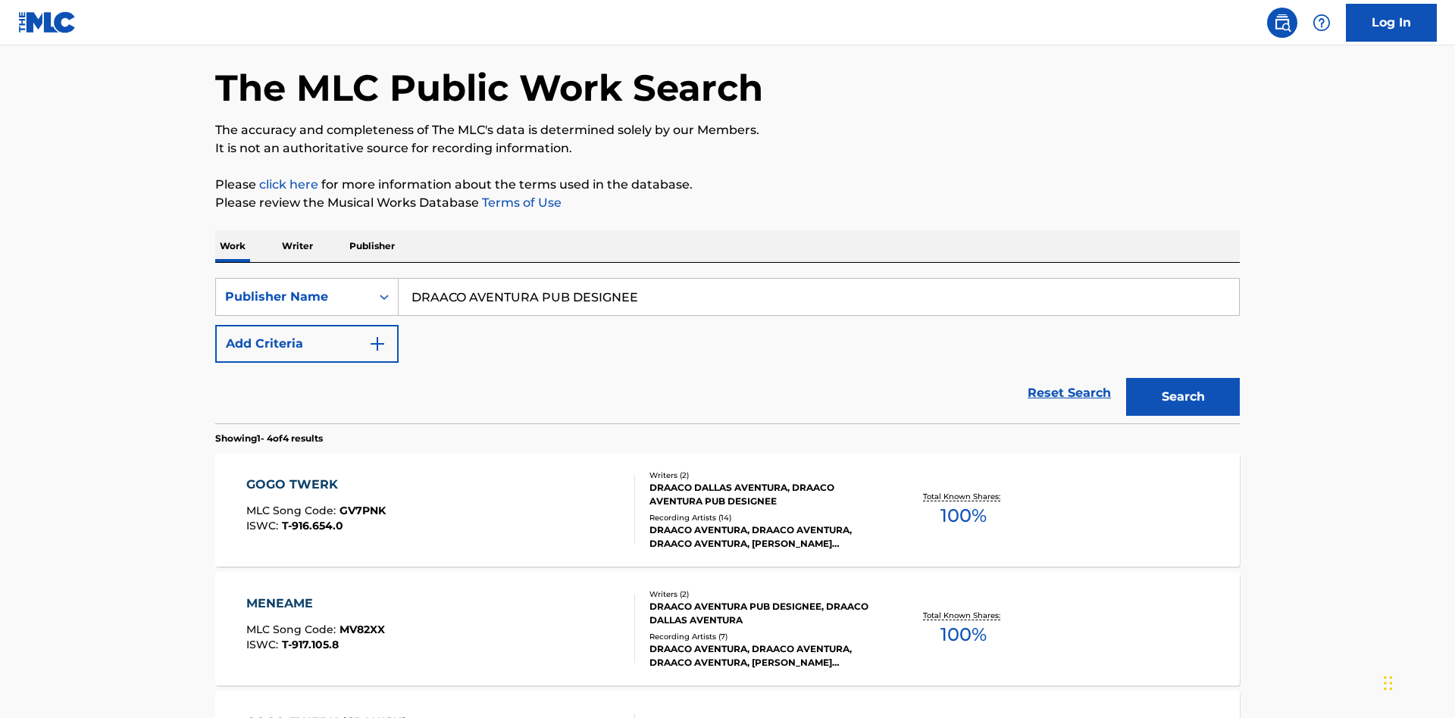
click at [315, 595] on div "MENEAME" at bounding box center [315, 604] width 139 height 18
click at [293, 288] on div "Publisher Name" at bounding box center [293, 297] width 136 height 18
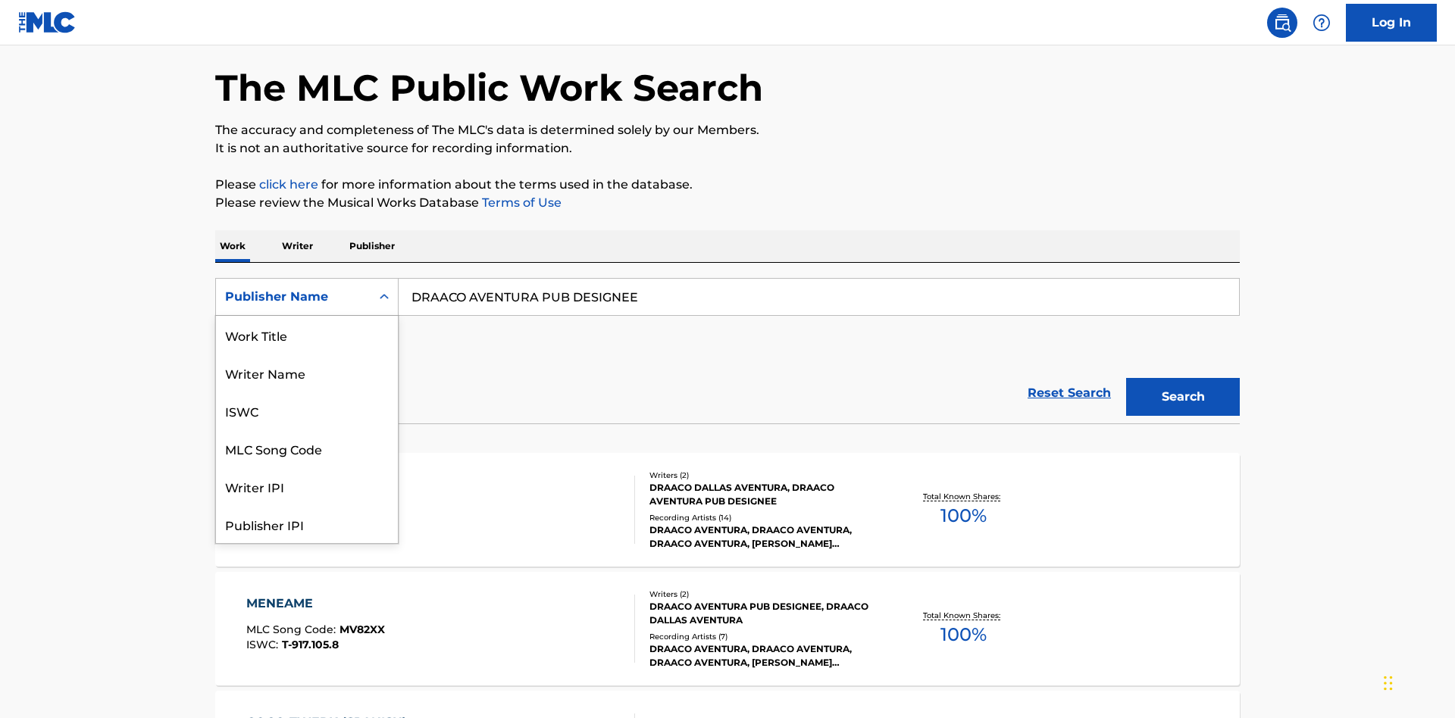
click at [307, 506] on div "Publisher IPI" at bounding box center [307, 525] width 182 height 38
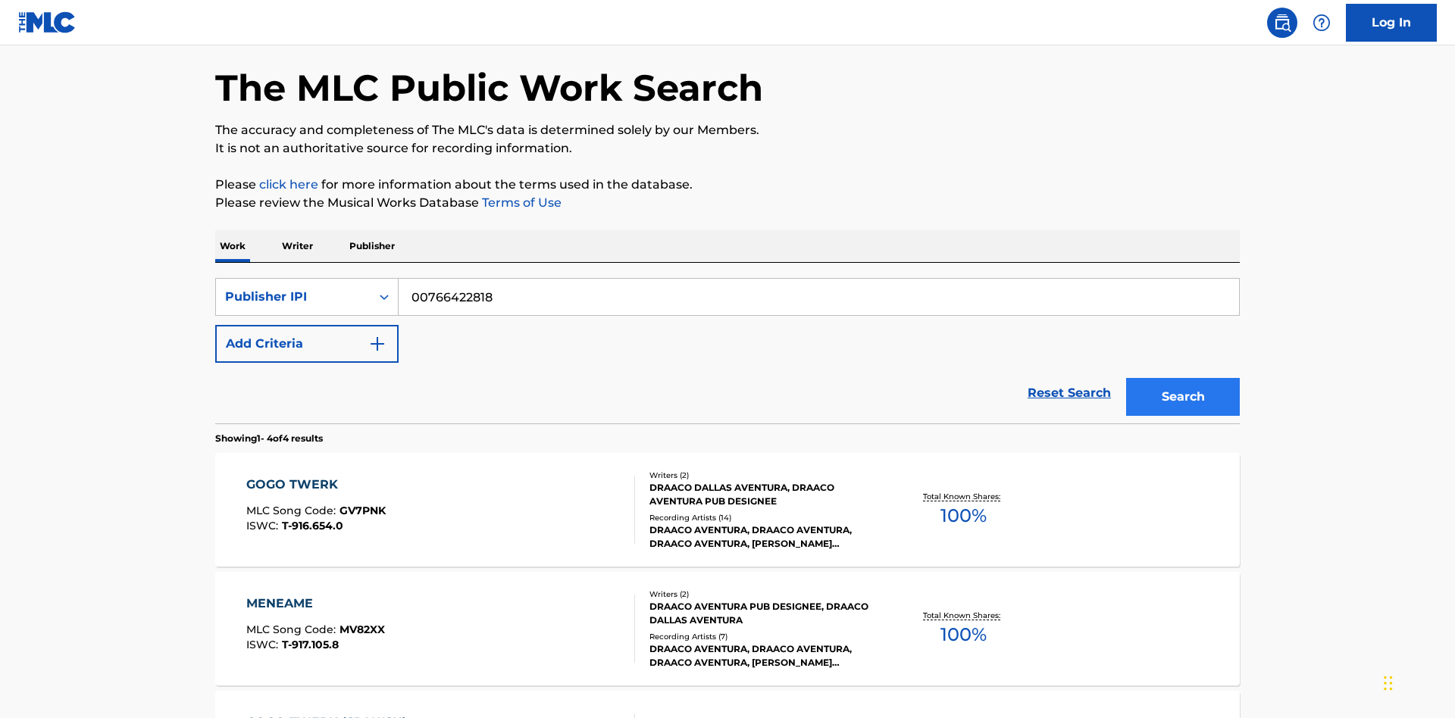
type input "00766422818"
click at [1183, 378] on button "Search" at bounding box center [1183, 397] width 114 height 38
